Goal: Transaction & Acquisition: Purchase product/service

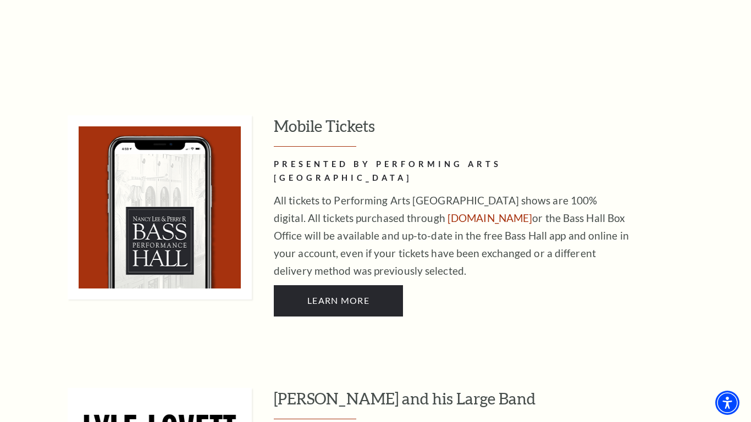
scroll to position [695, 0]
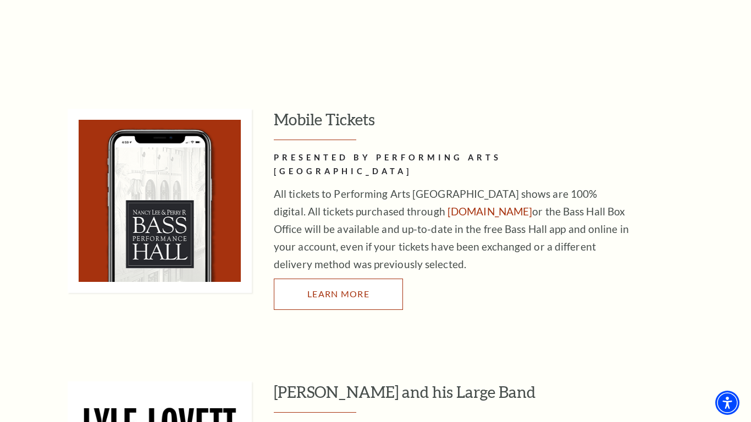
click at [332, 289] on span "Learn More" at bounding box center [338, 294] width 62 height 10
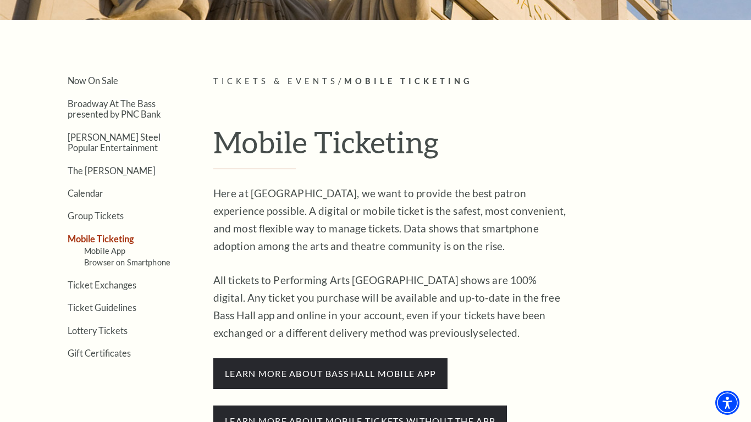
scroll to position [215, 0]
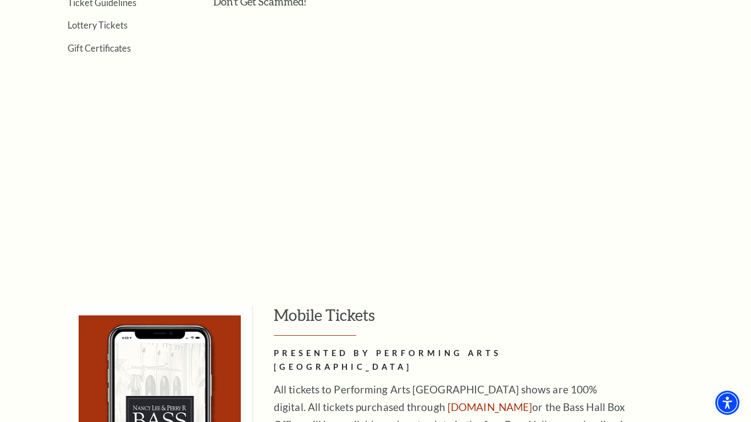
scroll to position [50, 0]
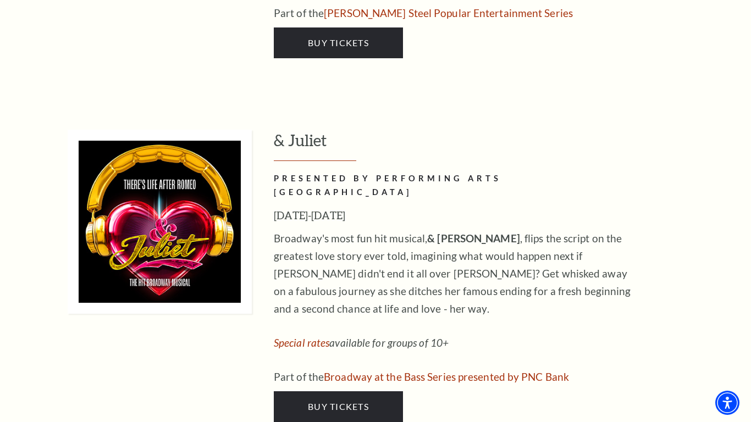
scroll to position [2877, 0]
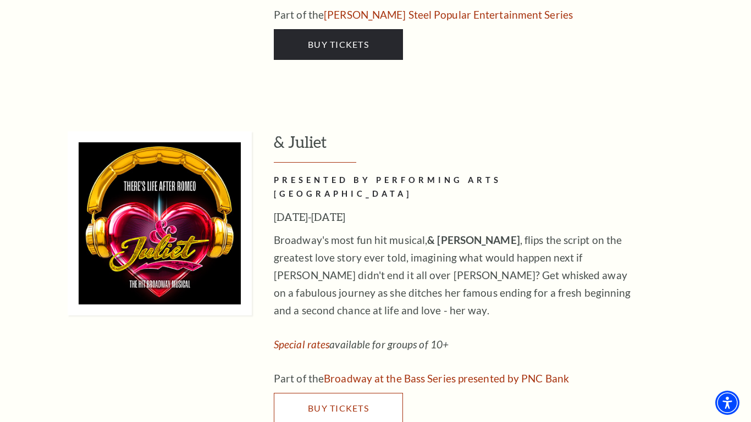
click at [352, 393] on link "Buy Tickets" at bounding box center [338, 408] width 129 height 31
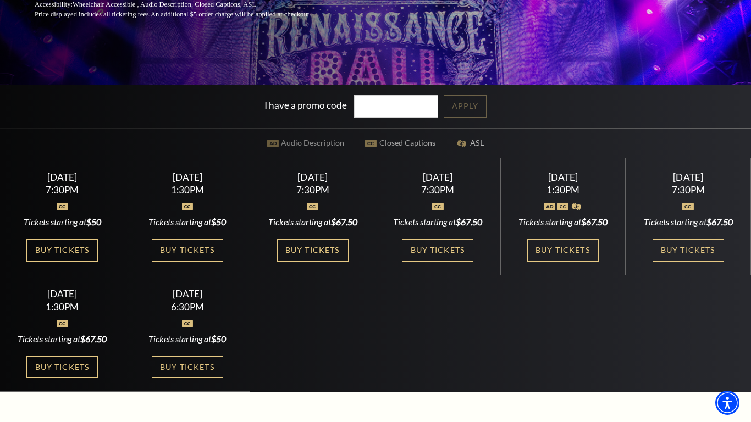
scroll to position [246, 0]
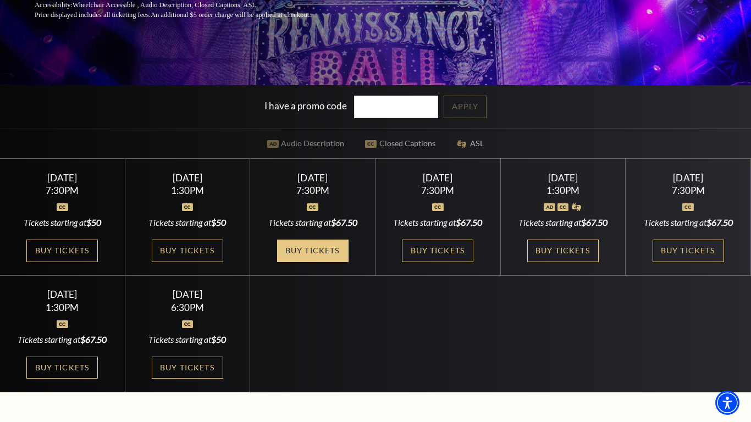
click at [321, 255] on link "Buy Tickets" at bounding box center [313, 251] width 72 height 23
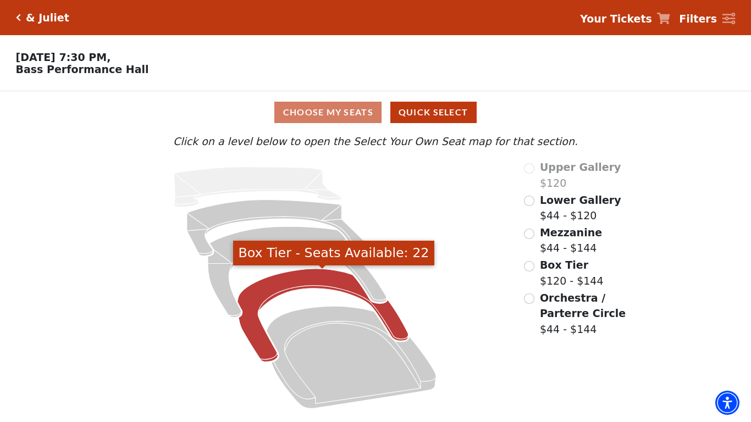
click at [302, 285] on icon "Box Tier - Seats Available: 22" at bounding box center [323, 315] width 171 height 93
